Goal: Entertainment & Leisure: Consume media (video, audio)

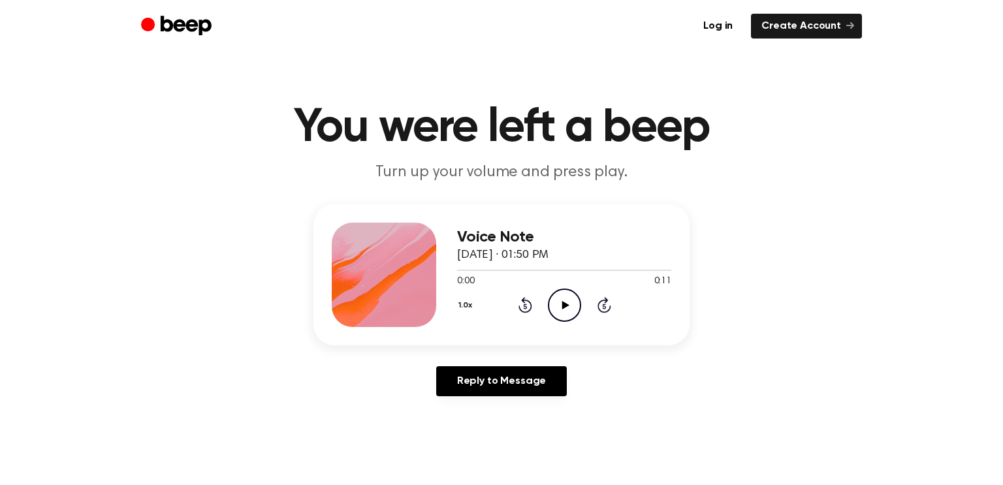
click at [562, 297] on icon "Play Audio" at bounding box center [564, 305] width 33 height 33
click at [562, 297] on icon "Pause Audio" at bounding box center [564, 305] width 33 height 33
click at [568, 308] on icon "Play Audio" at bounding box center [564, 305] width 33 height 33
click at [568, 305] on icon at bounding box center [565, 305] width 7 height 8
click at [560, 313] on icon "Play Audio" at bounding box center [564, 305] width 33 height 33
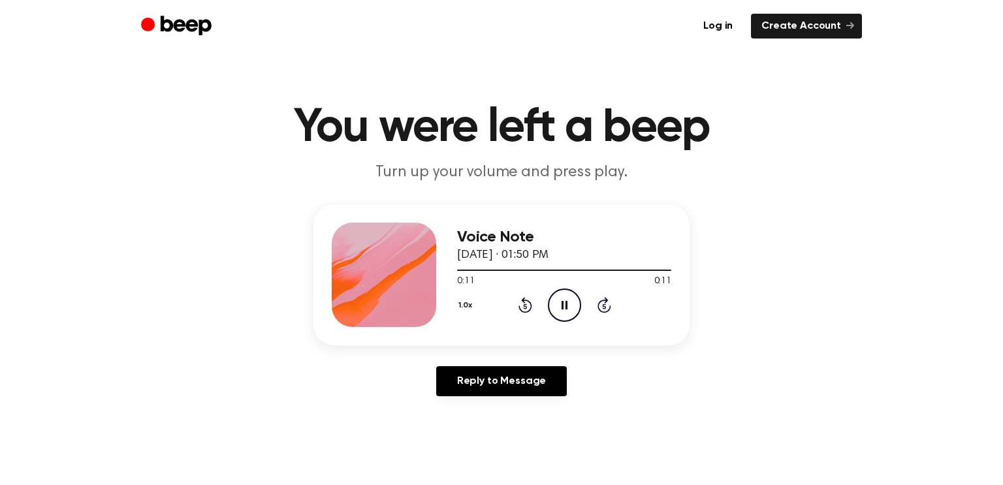
click at [564, 310] on icon "Pause Audio" at bounding box center [564, 305] width 33 height 33
click at [564, 310] on icon "Play Audio" at bounding box center [564, 305] width 33 height 33
click at [572, 307] on icon "Play Audio" at bounding box center [564, 305] width 33 height 33
click at [558, 309] on icon "Play Audio" at bounding box center [564, 305] width 33 height 33
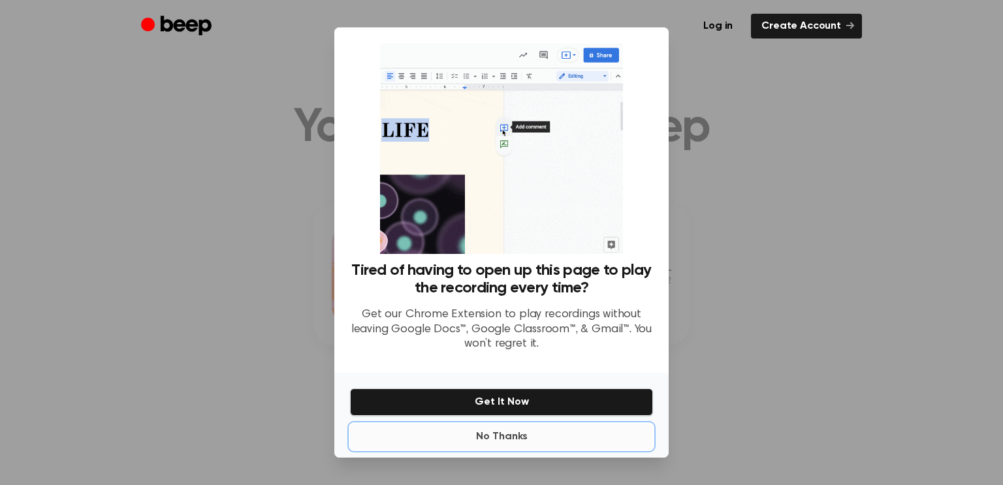
click at [513, 434] on button "No Thanks" at bounding box center [501, 437] width 303 height 26
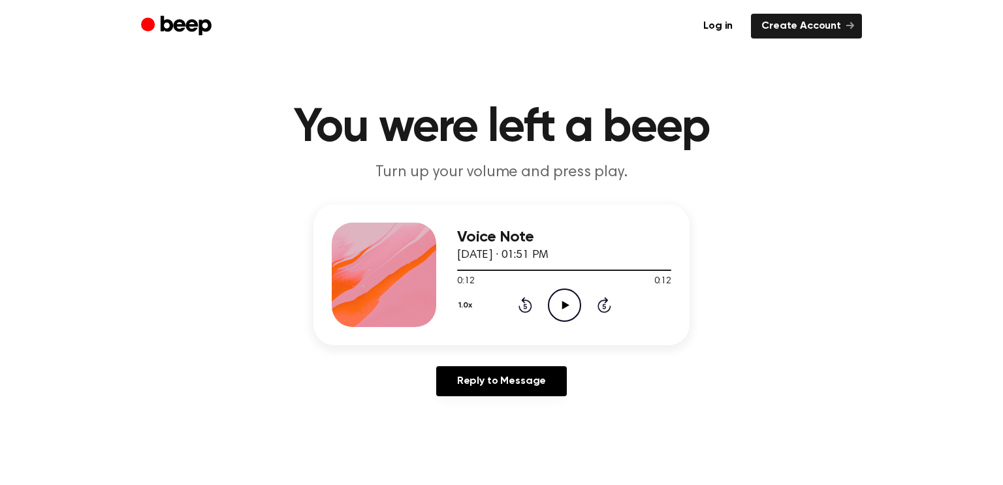
click at [556, 299] on icon "Play Audio" at bounding box center [564, 305] width 33 height 33
click at [564, 310] on icon "Play Audio" at bounding box center [564, 305] width 33 height 33
click at [563, 296] on icon "Play Audio" at bounding box center [564, 305] width 33 height 33
click at [564, 306] on icon at bounding box center [565, 305] width 7 height 8
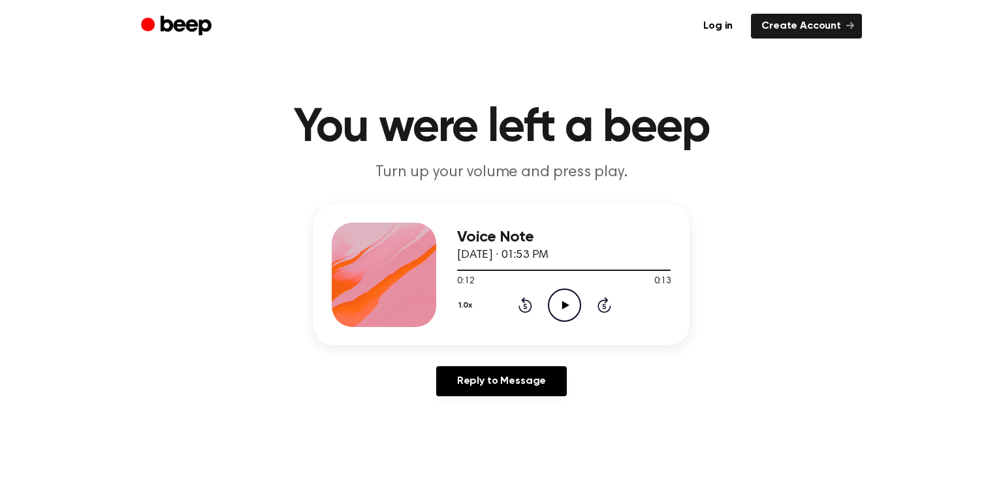
click at [557, 302] on icon "Play Audio" at bounding box center [564, 305] width 33 height 33
click at [562, 302] on icon at bounding box center [565, 305] width 7 height 8
click at [551, 307] on icon "Play Audio" at bounding box center [564, 305] width 33 height 33
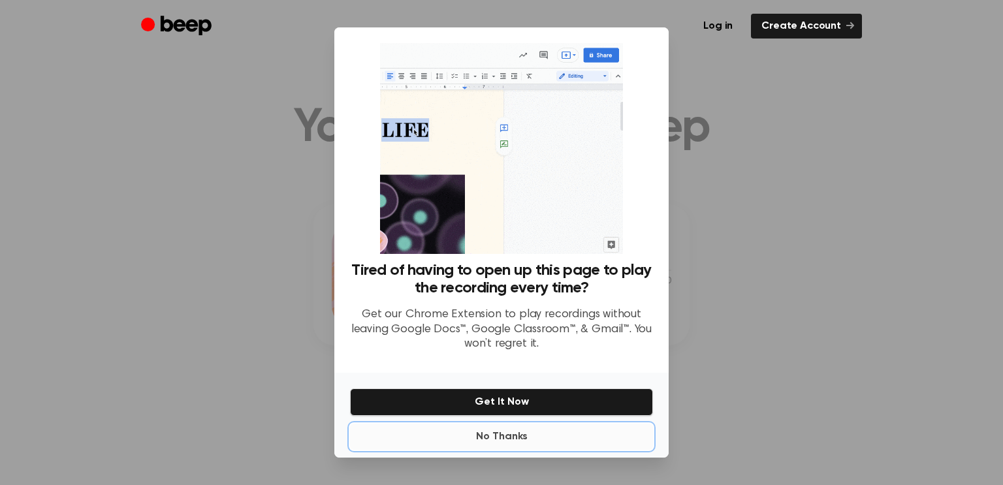
click at [590, 425] on button "No Thanks" at bounding box center [501, 437] width 303 height 26
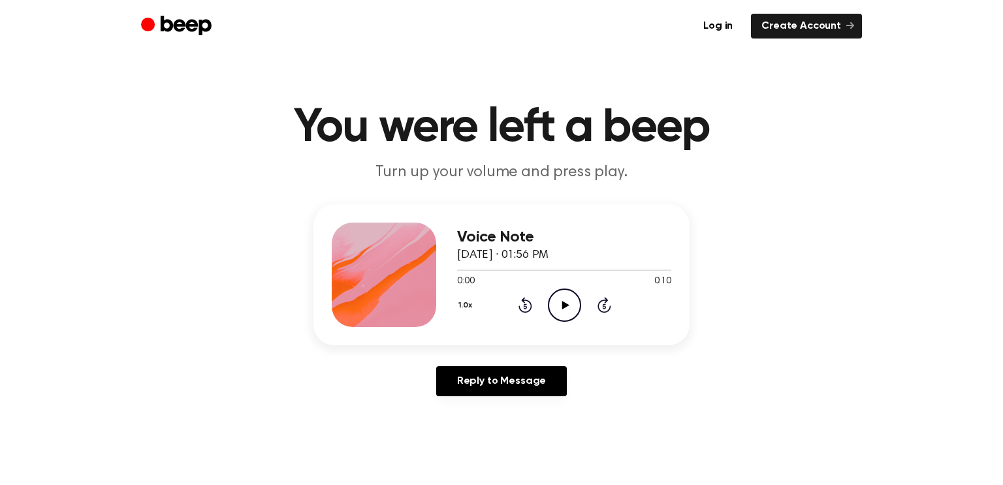
click at [560, 321] on icon "Play Audio" at bounding box center [564, 305] width 33 height 33
click at [568, 311] on icon "Play Audio" at bounding box center [564, 305] width 33 height 33
